Goal: Task Accomplishment & Management: Use online tool/utility

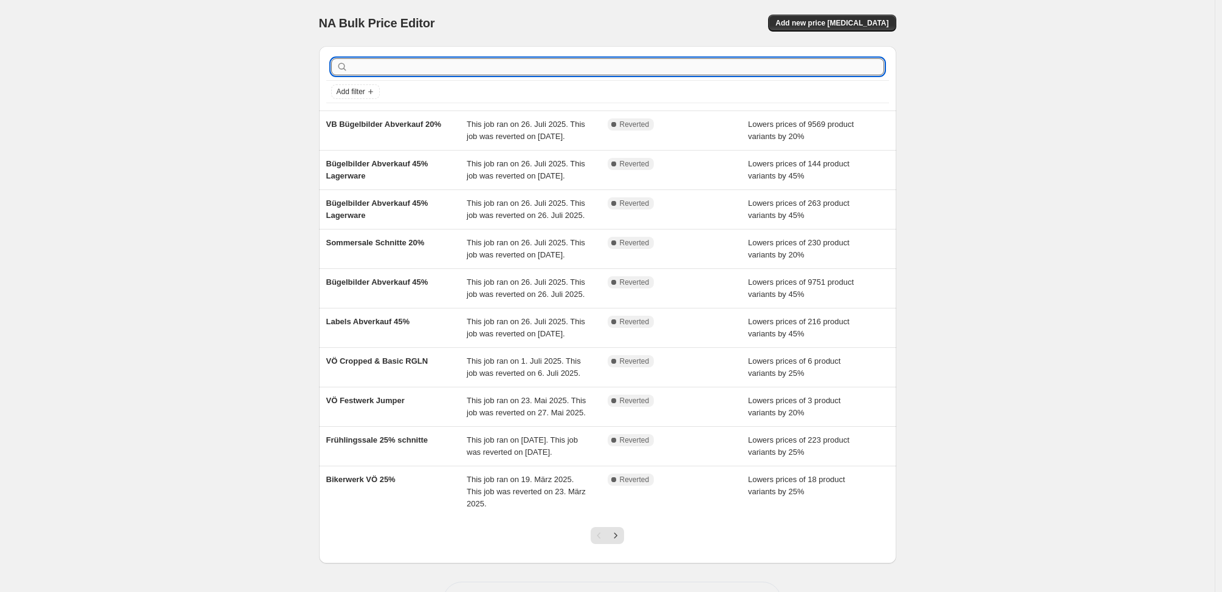
click at [409, 62] on input "text" at bounding box center [616, 66] width 533 height 17
type input "VÖ Longjacket"
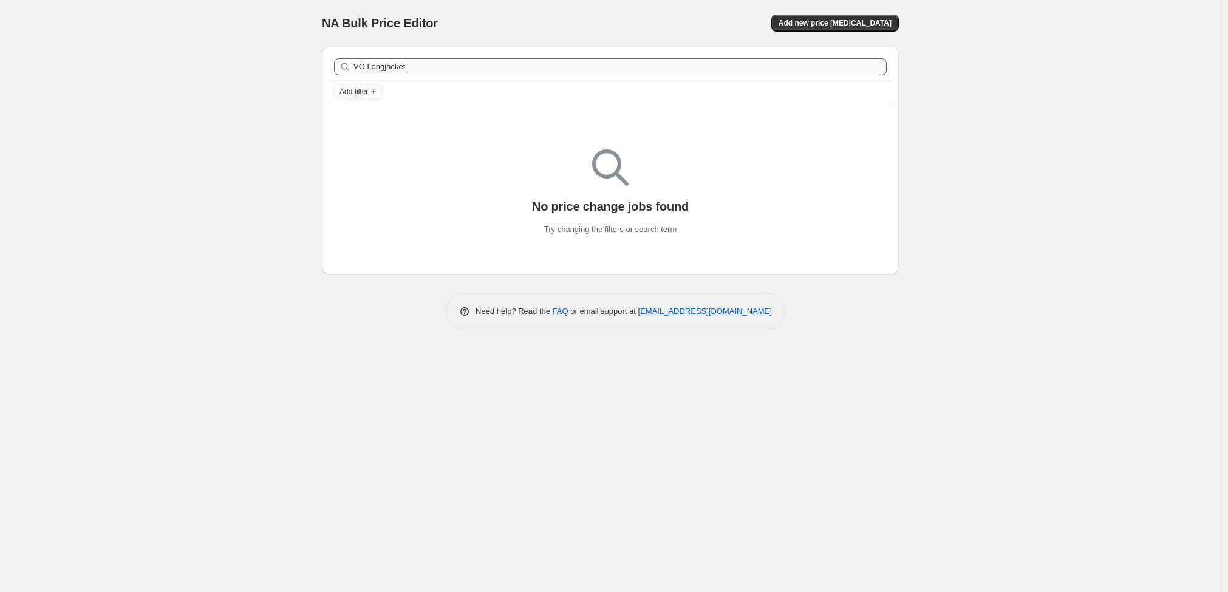
drag, startPoint x: 452, startPoint y: 64, endPoint x: 380, endPoint y: 66, distance: 72.3
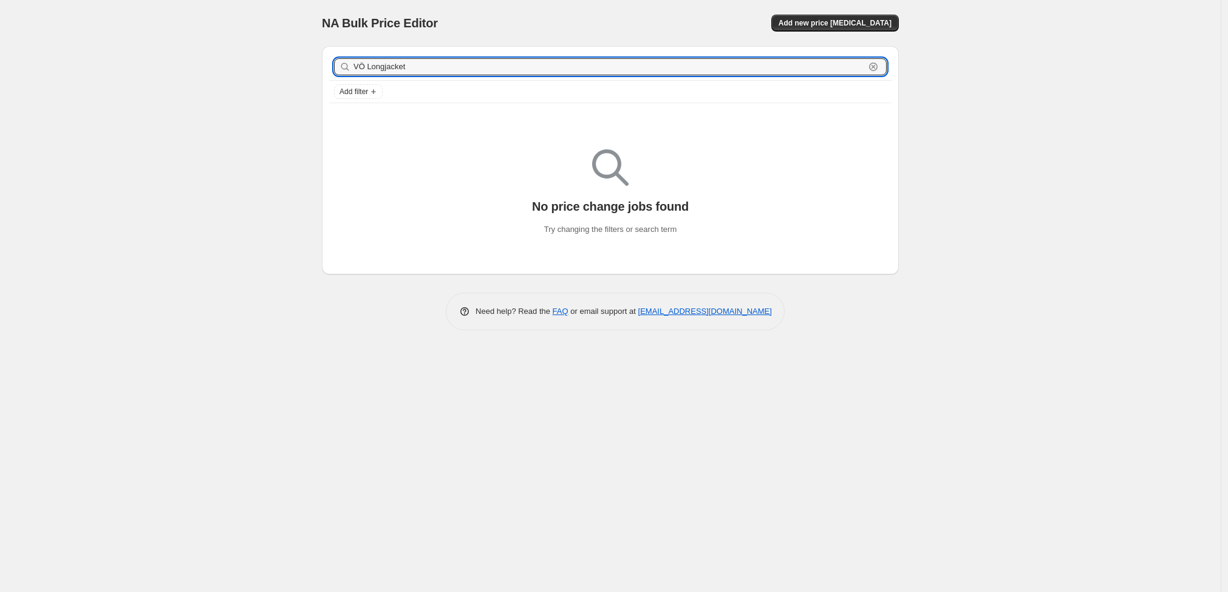
drag, startPoint x: 409, startPoint y: 69, endPoint x: 315, endPoint y: 61, distance: 94.4
click at [315, 61] on div "VÖ Longjacket Clear Add filter No price change jobs found Try changing the filt…" at bounding box center [605, 155] width 587 height 238
click at [832, 22] on span "Add new price [MEDICAL_DATA]" at bounding box center [835, 23] width 113 height 10
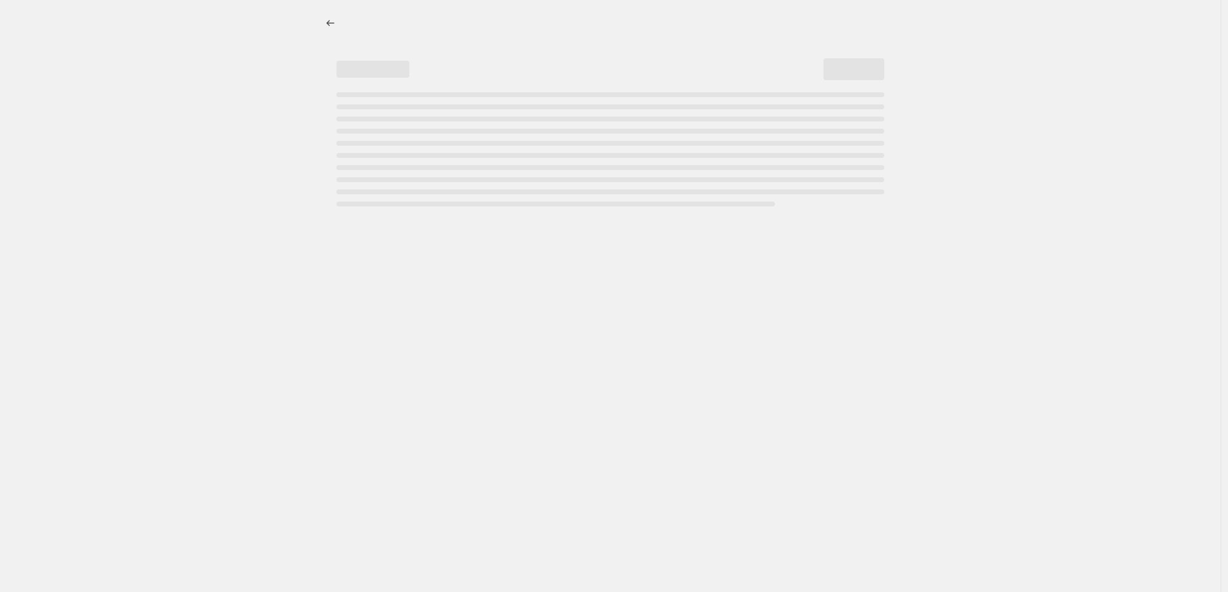
select select "percentage"
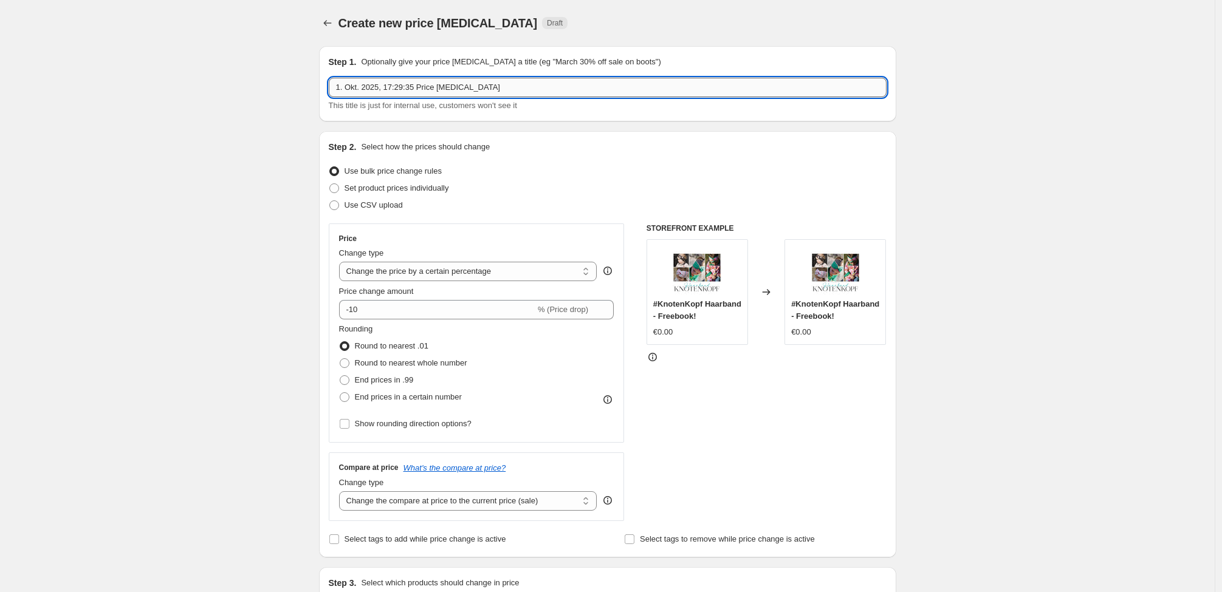
click at [479, 85] on input "1. Okt. 2025, 17:29:35 Price [MEDICAL_DATA]" at bounding box center [608, 87] width 558 height 19
click at [479, 85] on input "√" at bounding box center [608, 87] width 558 height 19
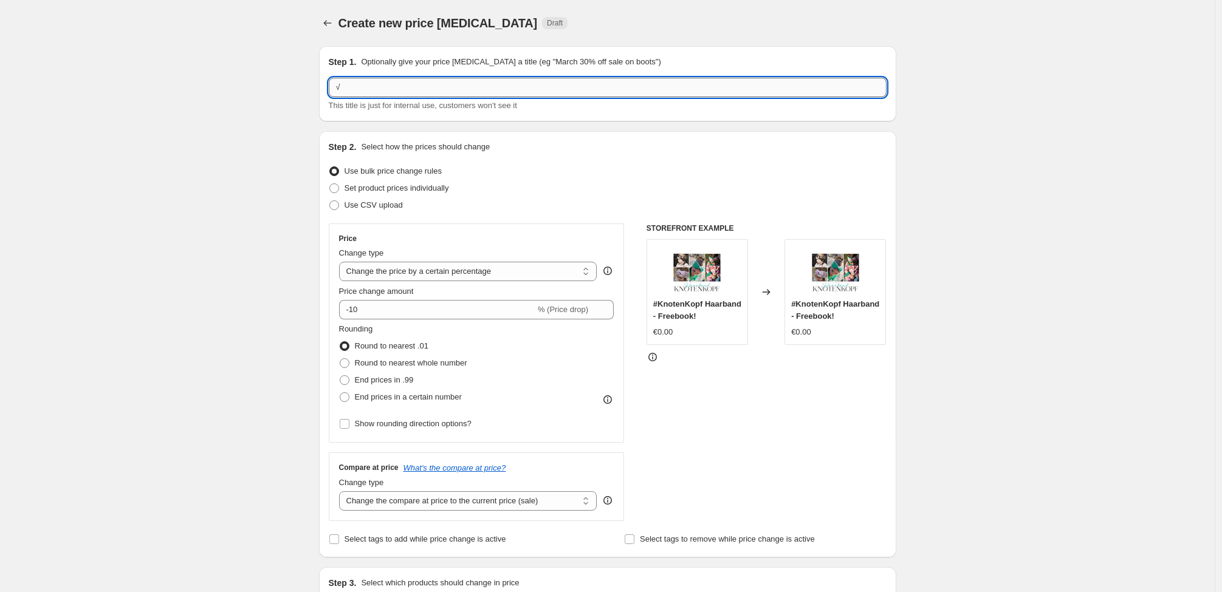
click at [479, 85] on input "√" at bounding box center [608, 87] width 558 height 19
paste input "VÖ Longjacket"
type input "VÖ Longjacket"
click at [405, 280] on select "Change the price to a certain amount Change the price by a certain amount Chang…" at bounding box center [468, 271] width 258 height 19
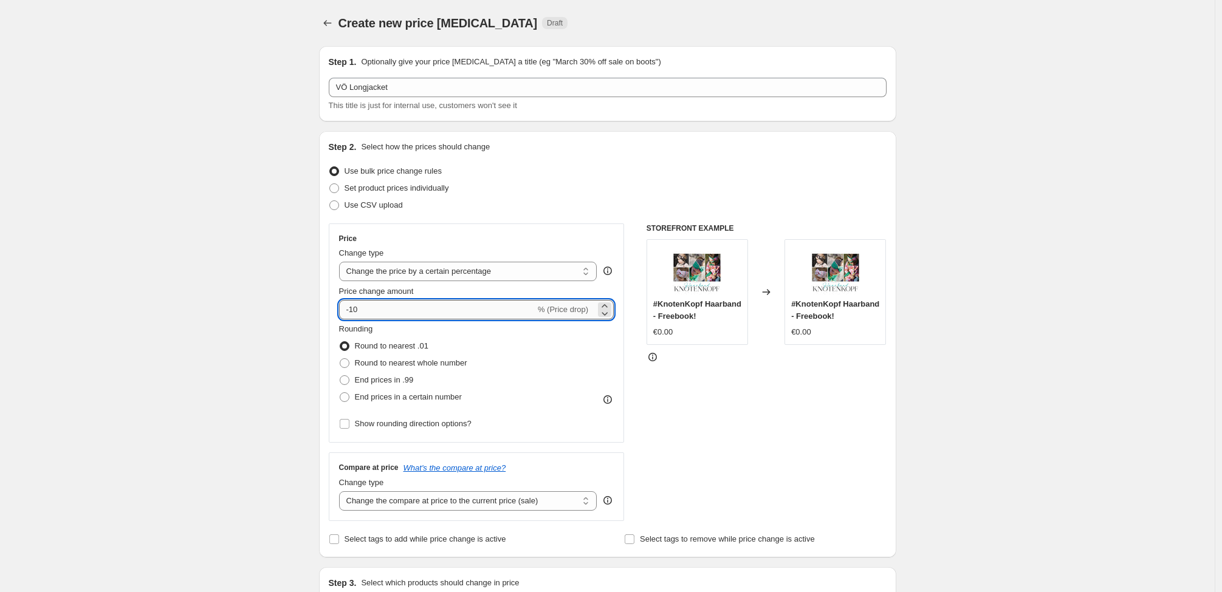
click at [439, 307] on input "-10" at bounding box center [437, 309] width 196 height 19
type input "-20"
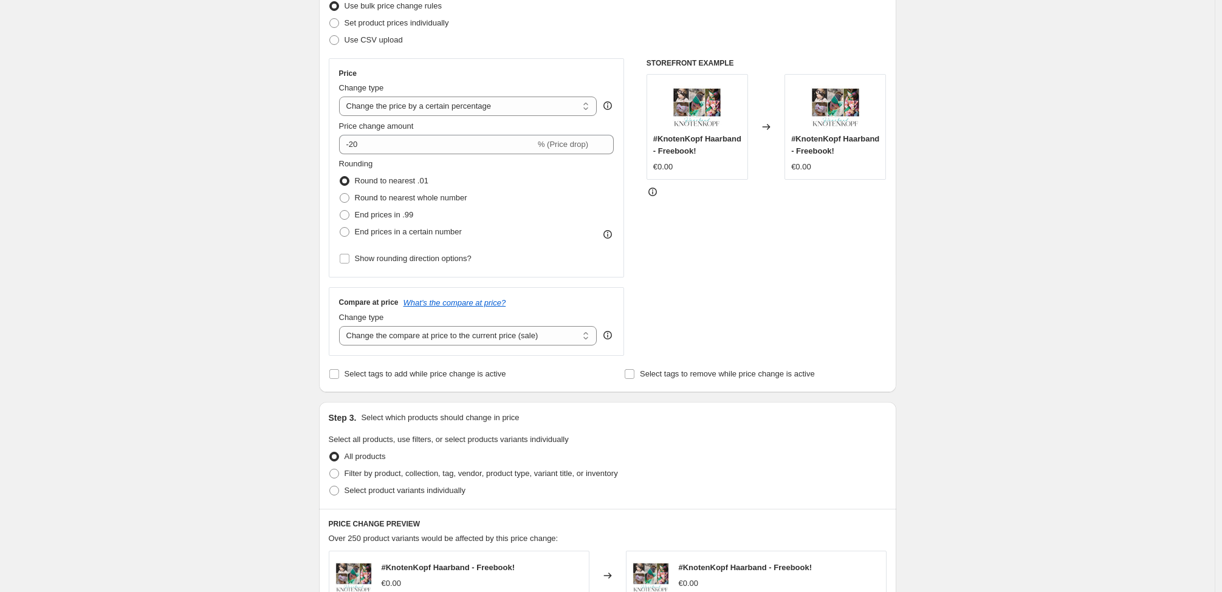
scroll to position [192, 0]
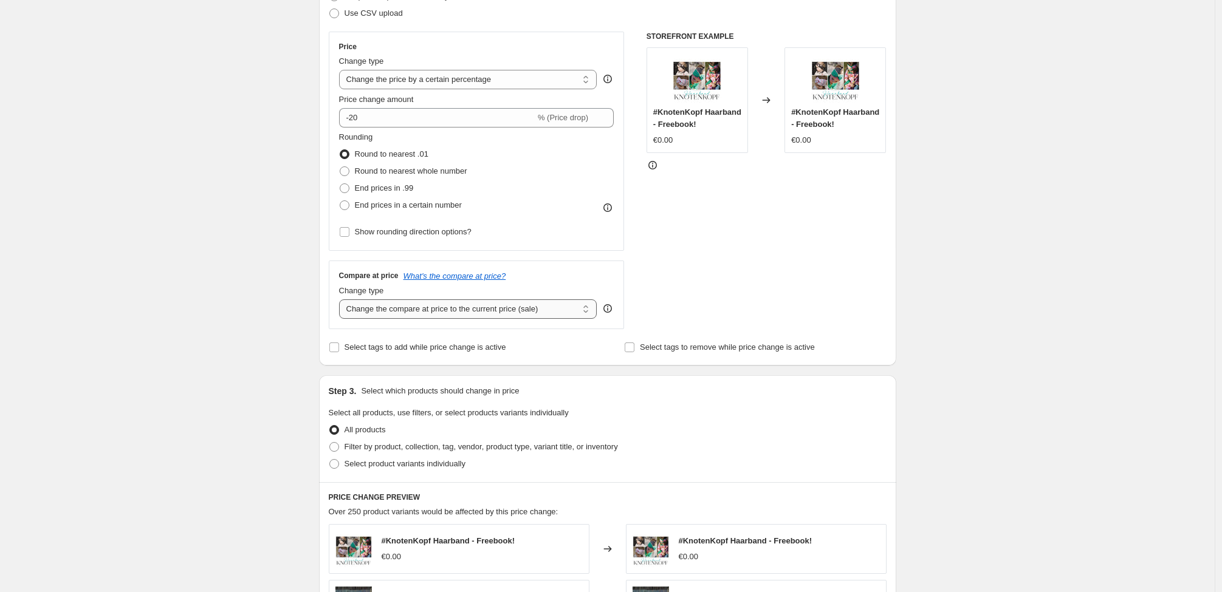
click at [417, 309] on select "Change the compare at price to the current price (sale) Change the compare at p…" at bounding box center [468, 308] width 258 height 19
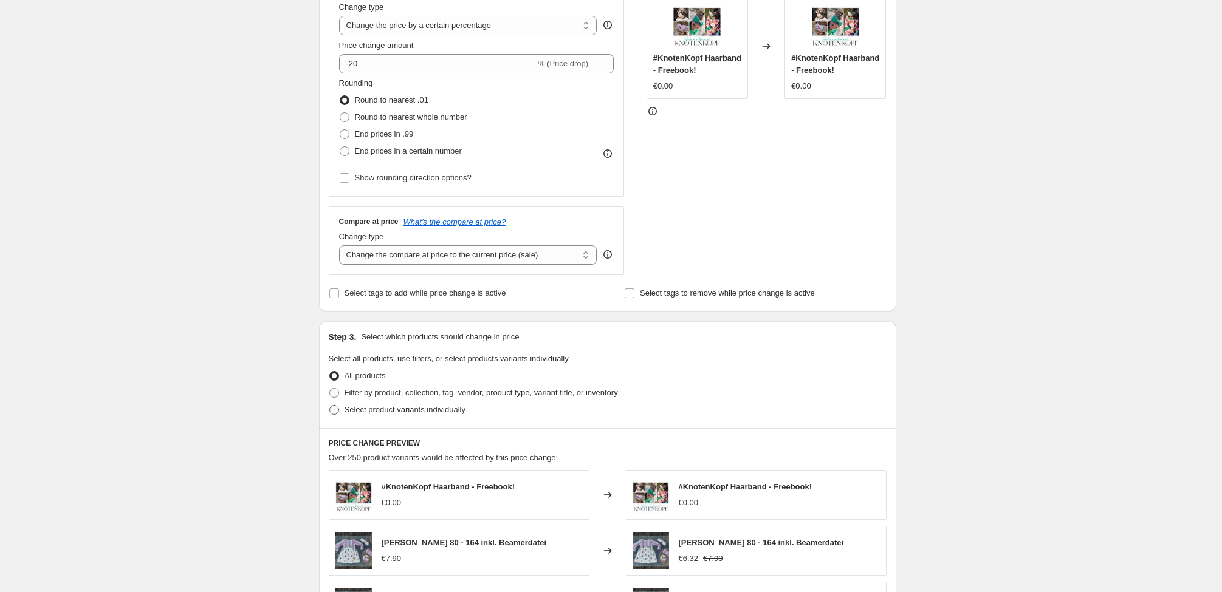
click at [383, 412] on span "Select product variants individually" at bounding box center [404, 409] width 121 height 9
click at [330, 406] on input "Select product variants individually" at bounding box center [329, 405] width 1 height 1
radio input "true"
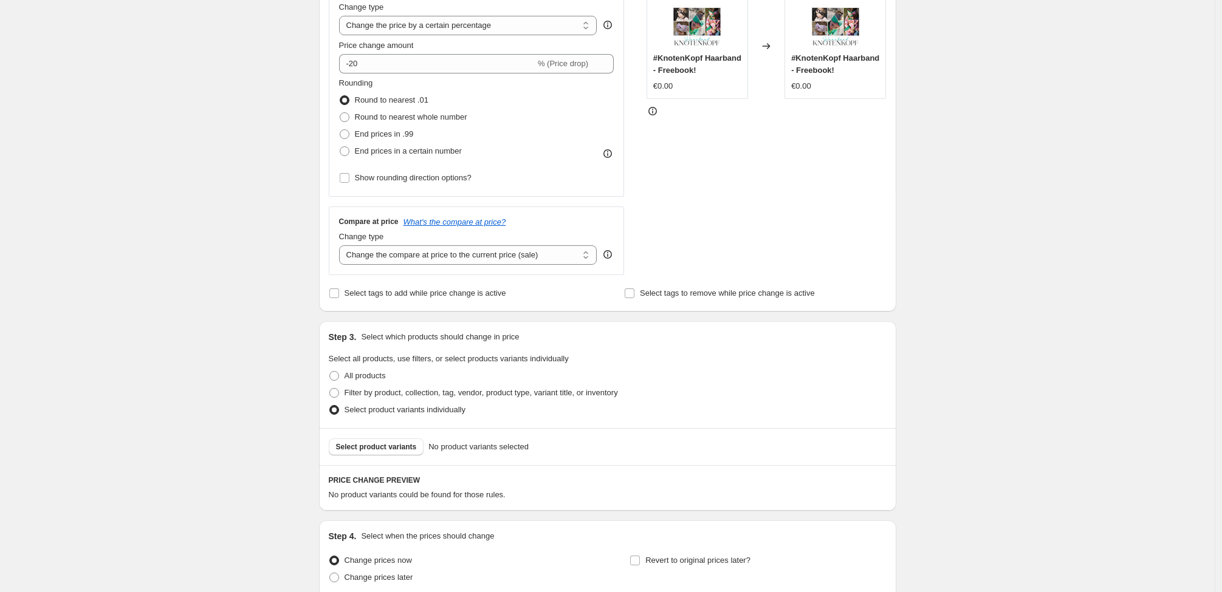
scroll to position [324, 0]
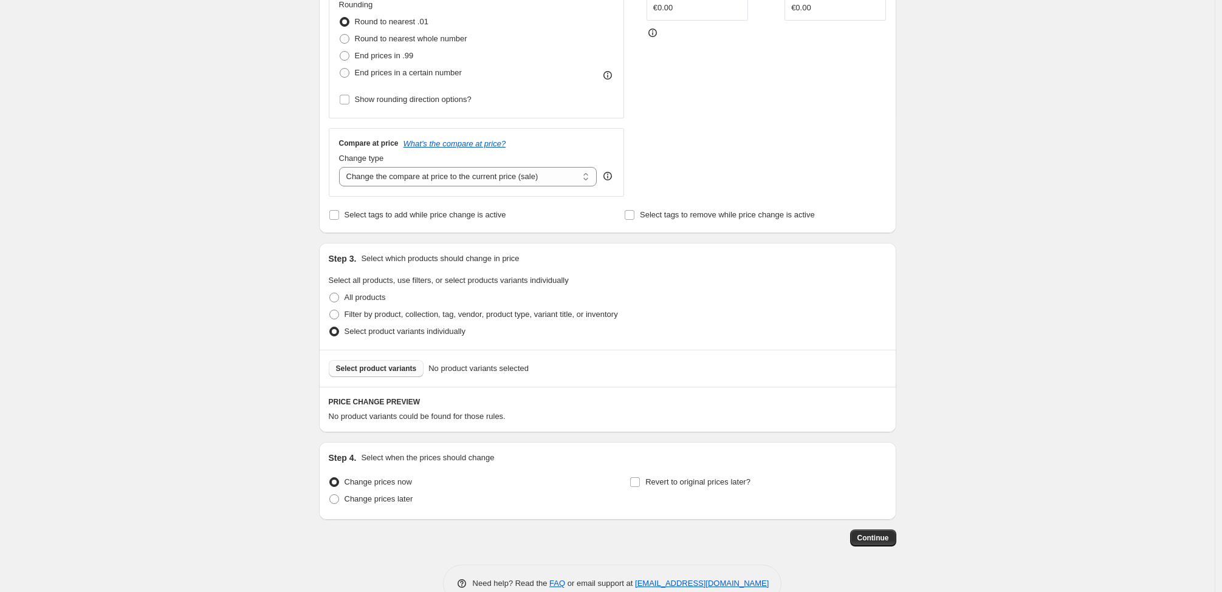
click at [371, 369] on span "Select product variants" at bounding box center [376, 369] width 81 height 10
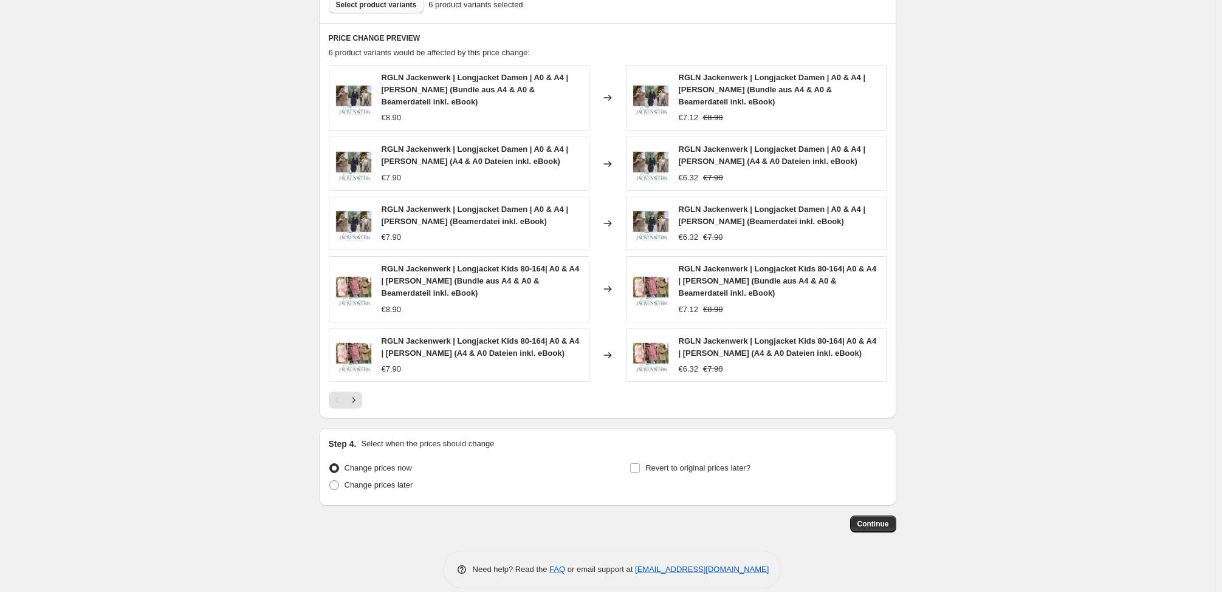
scroll to position [703, 0]
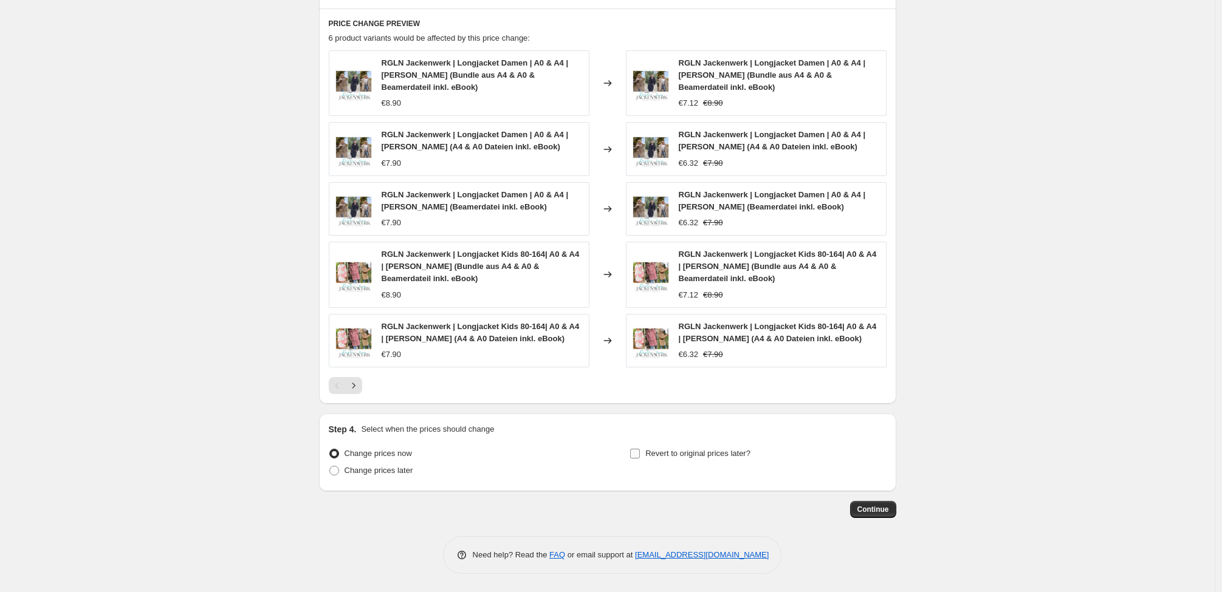
click at [638, 453] on input "Revert to original prices later?" at bounding box center [635, 454] width 10 height 10
checkbox input "true"
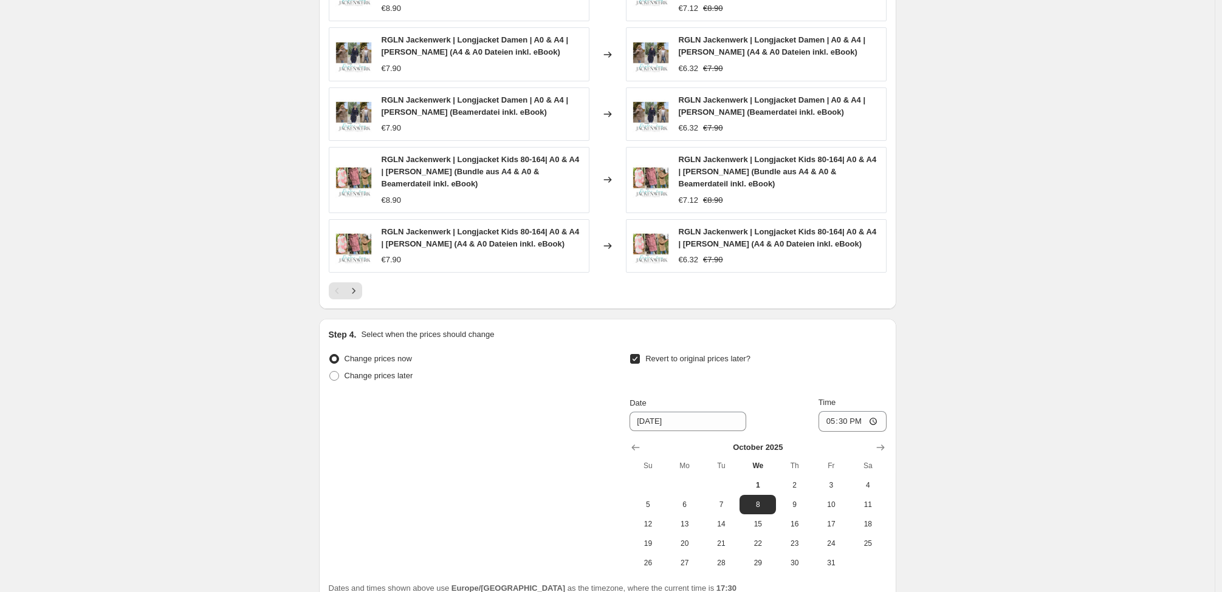
scroll to position [911, 0]
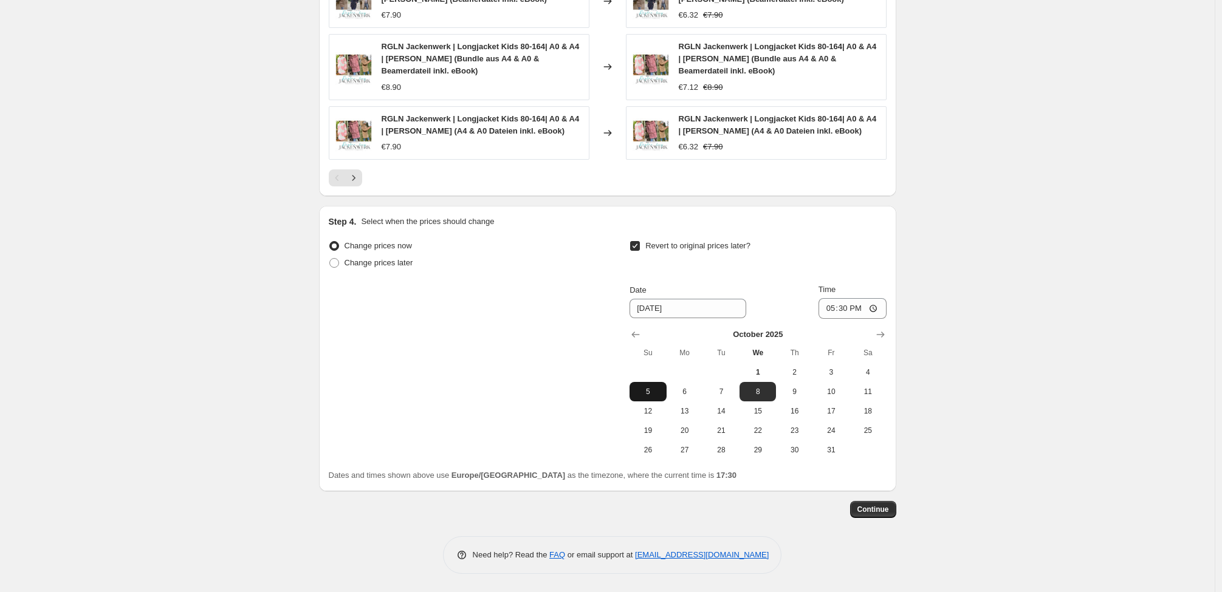
click at [654, 394] on span "5" at bounding box center [647, 392] width 27 height 10
type input "[DATE]"
click at [839, 310] on input "17:30" at bounding box center [852, 308] width 68 height 21
type input "23:55"
click at [878, 510] on span "Continue" at bounding box center [873, 510] width 32 height 10
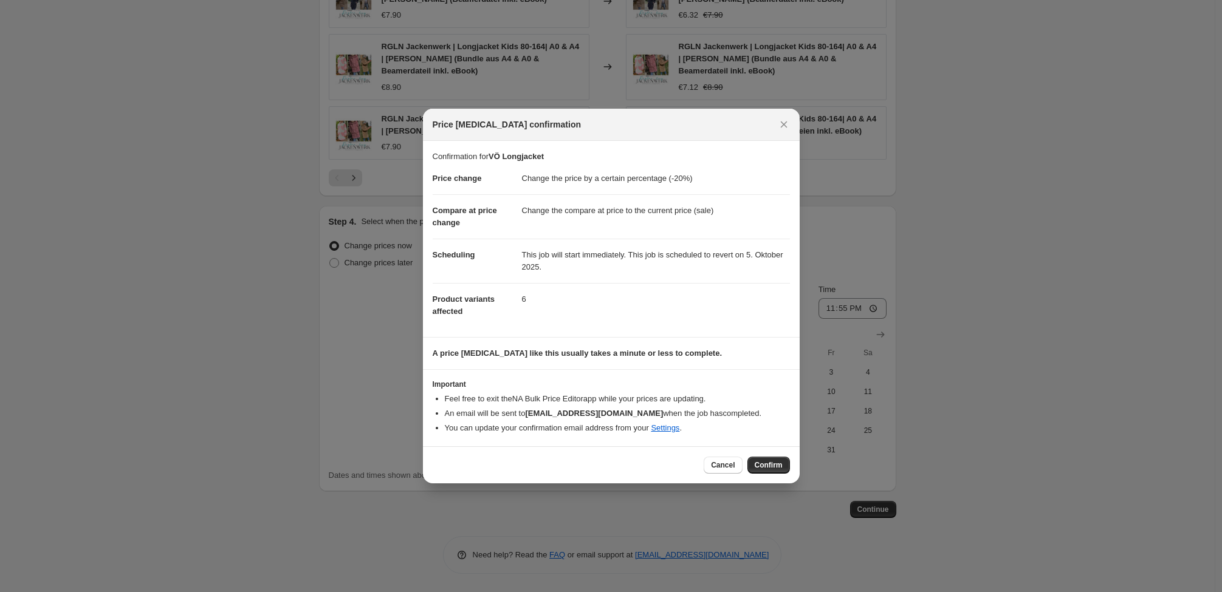
click at [761, 463] on span "Confirm" at bounding box center [768, 465] width 28 height 10
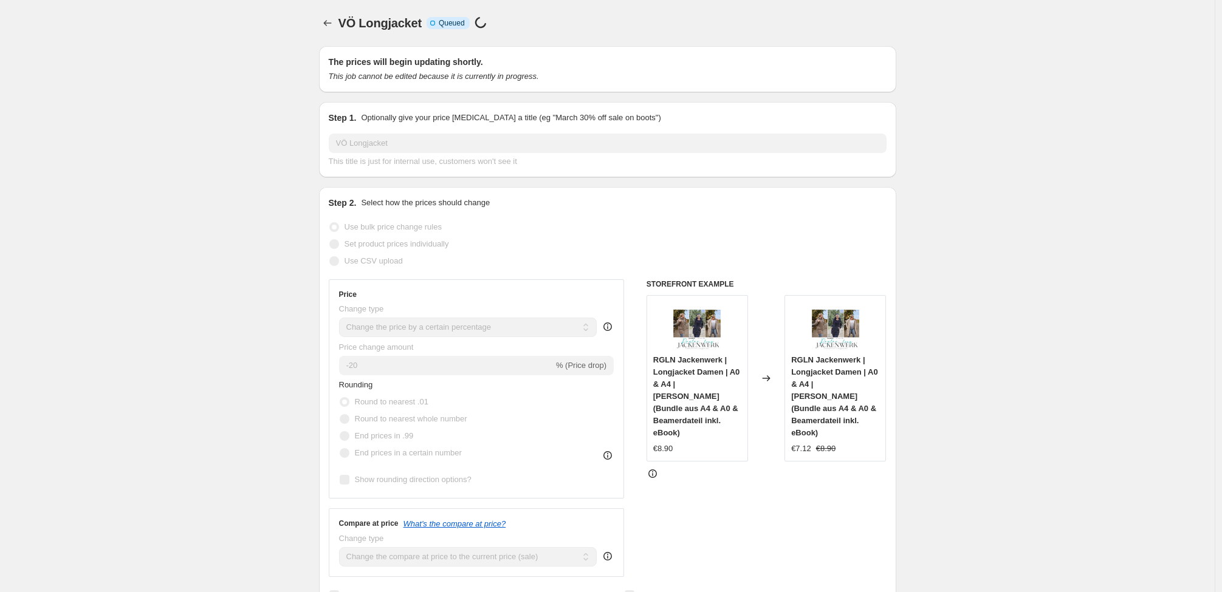
scroll to position [911, 0]
